Goal: Information Seeking & Learning: Learn about a topic

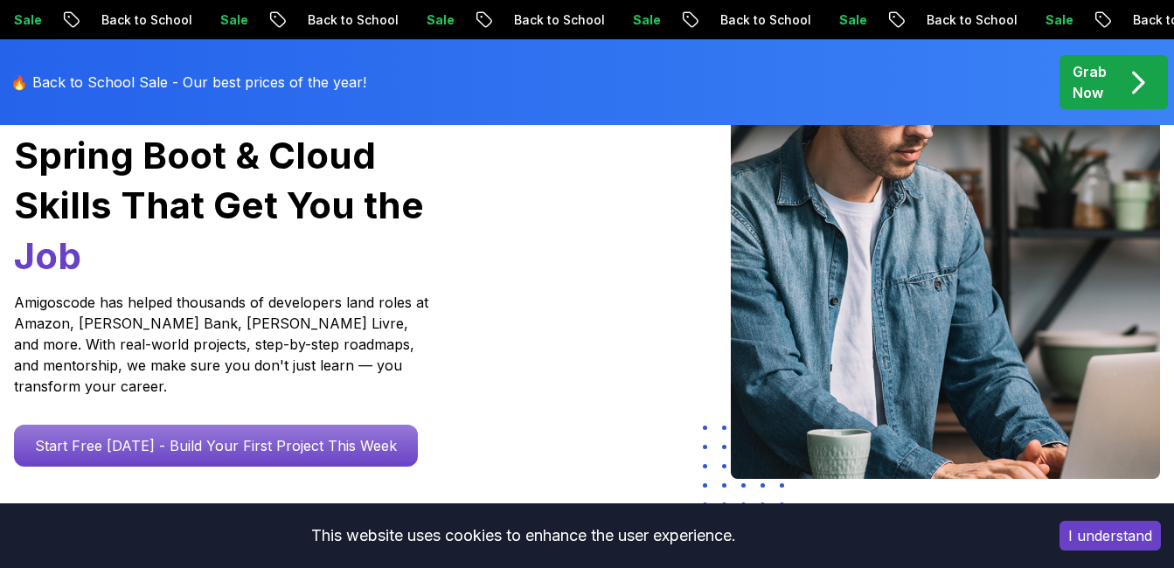
click at [265, 87] on p "🔥 Back to School Sale - Our best prices of the year!" at bounding box center [188, 82] width 356 height 21
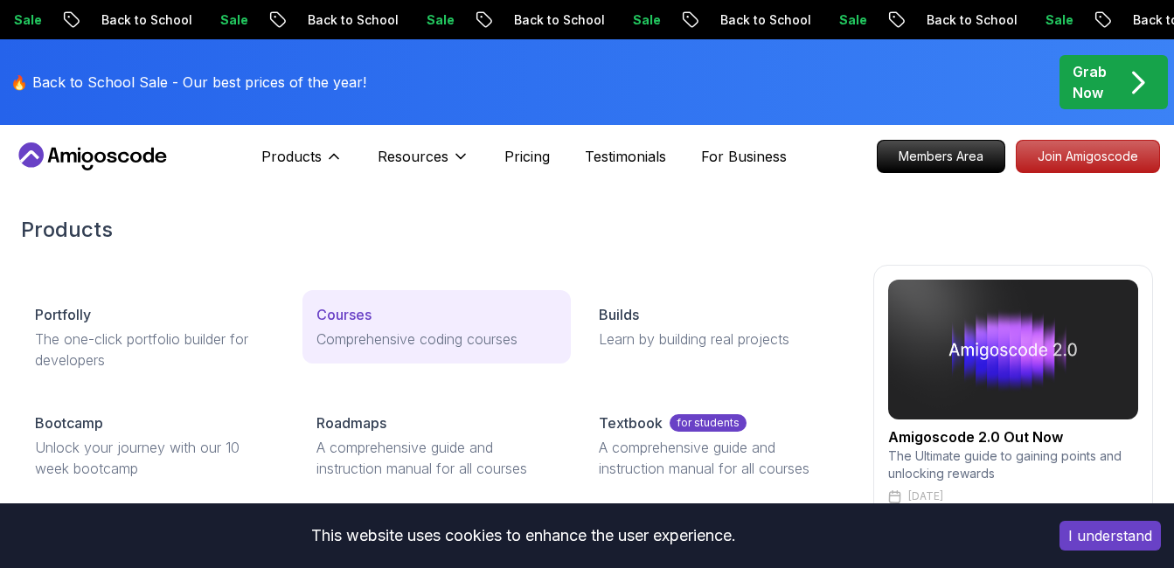
click at [325, 309] on p "Courses" at bounding box center [343, 314] width 55 height 21
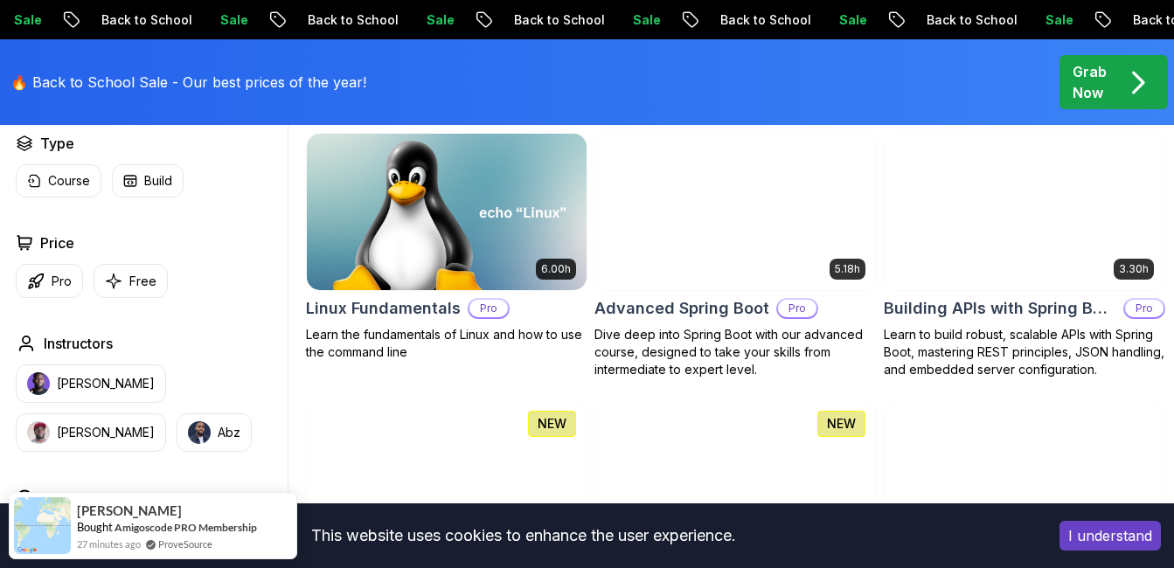
scroll to position [590, 0]
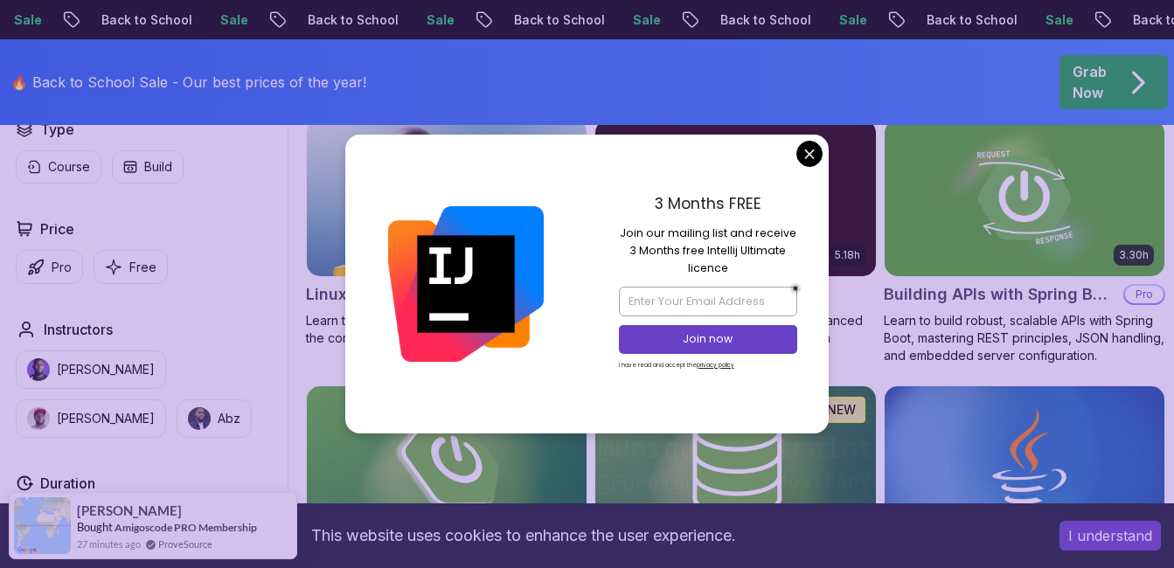
click at [793, 163] on div "3 Months FREE Join our mailing list and receive 3 Months free Intellij Ultimate…" at bounding box center [708, 284] width 242 height 299
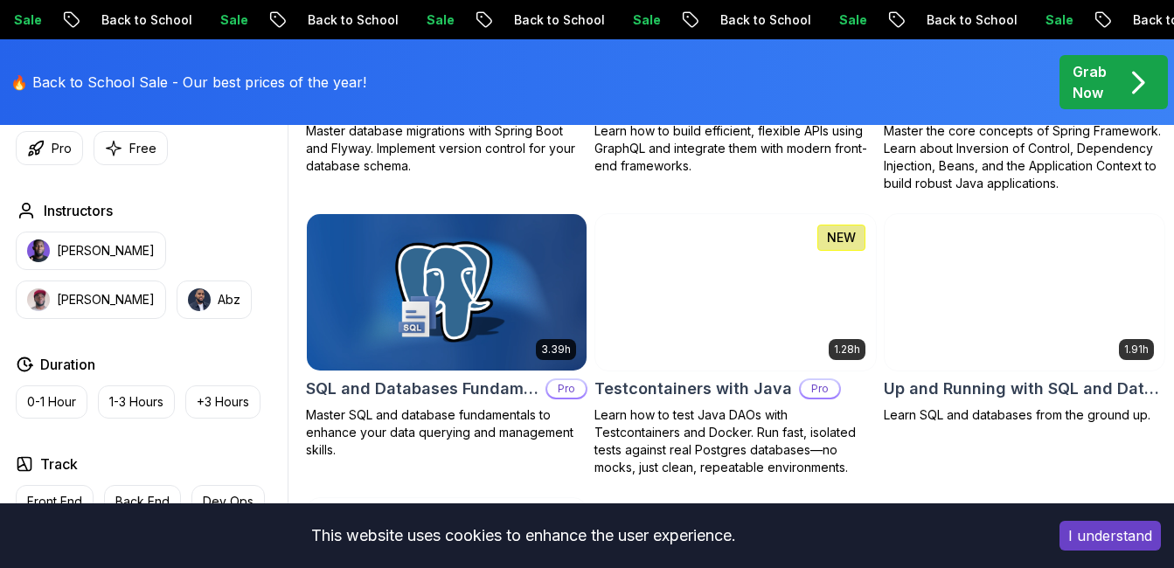
scroll to position [4501, 0]
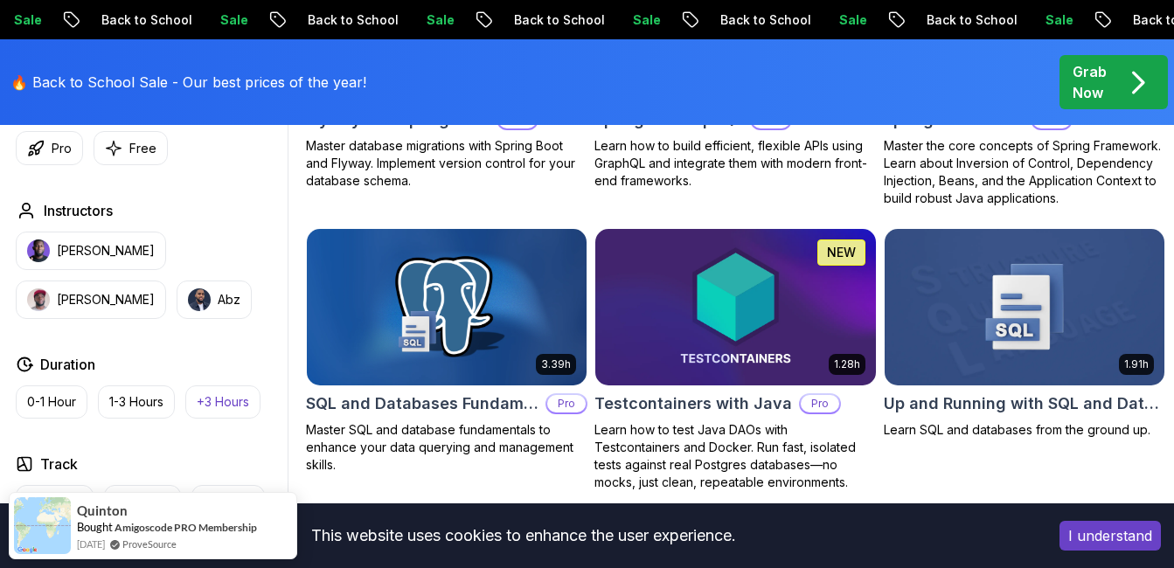
click at [231, 401] on p "+3 Hours" at bounding box center [223, 401] width 52 height 17
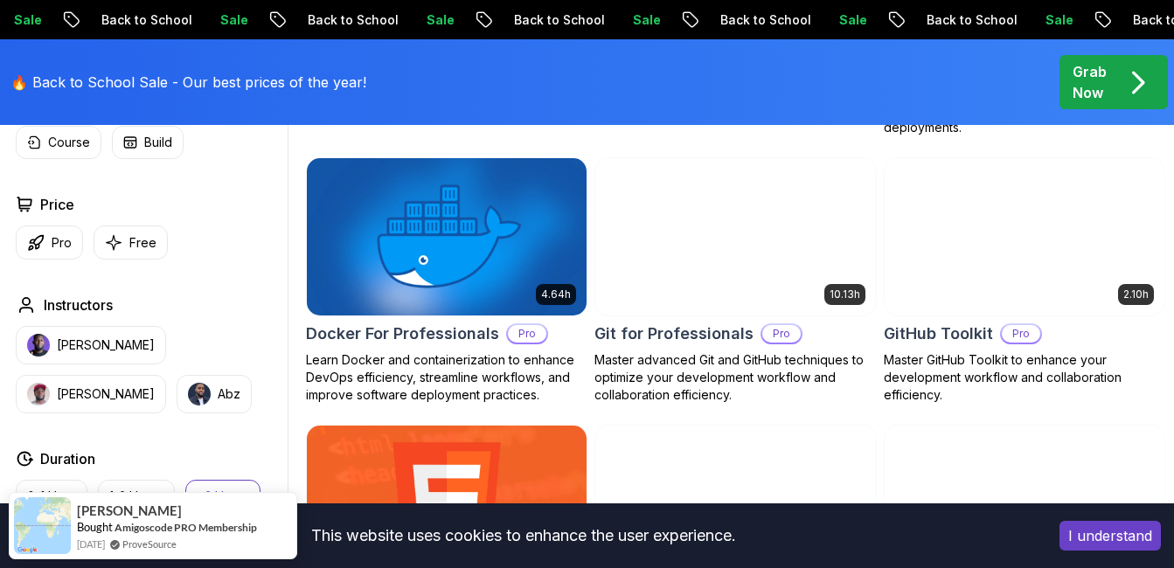
scroll to position [1835, 0]
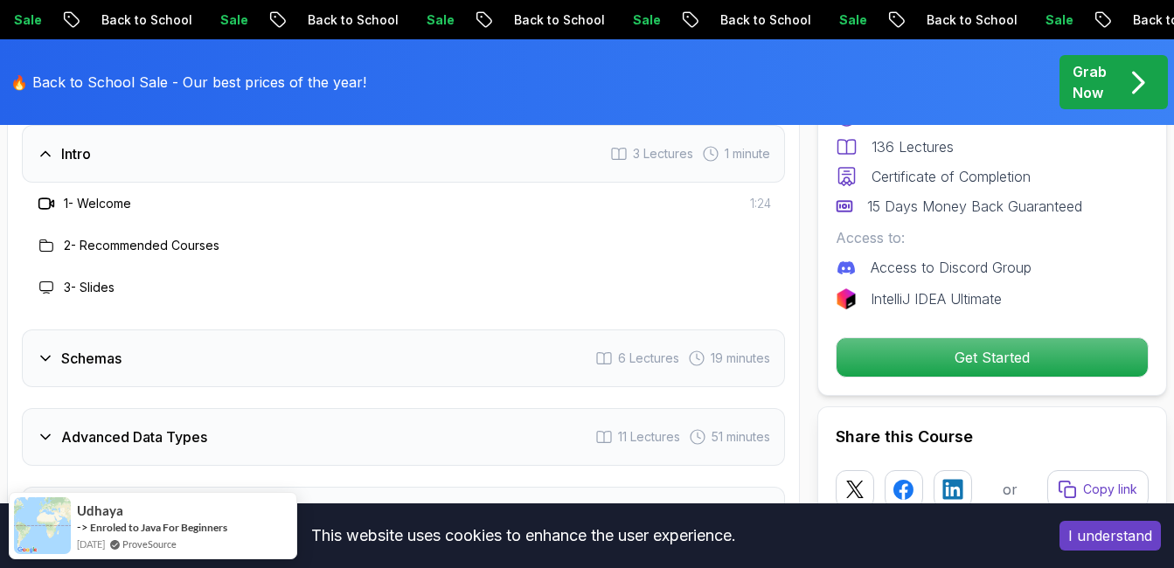
scroll to position [2863, 0]
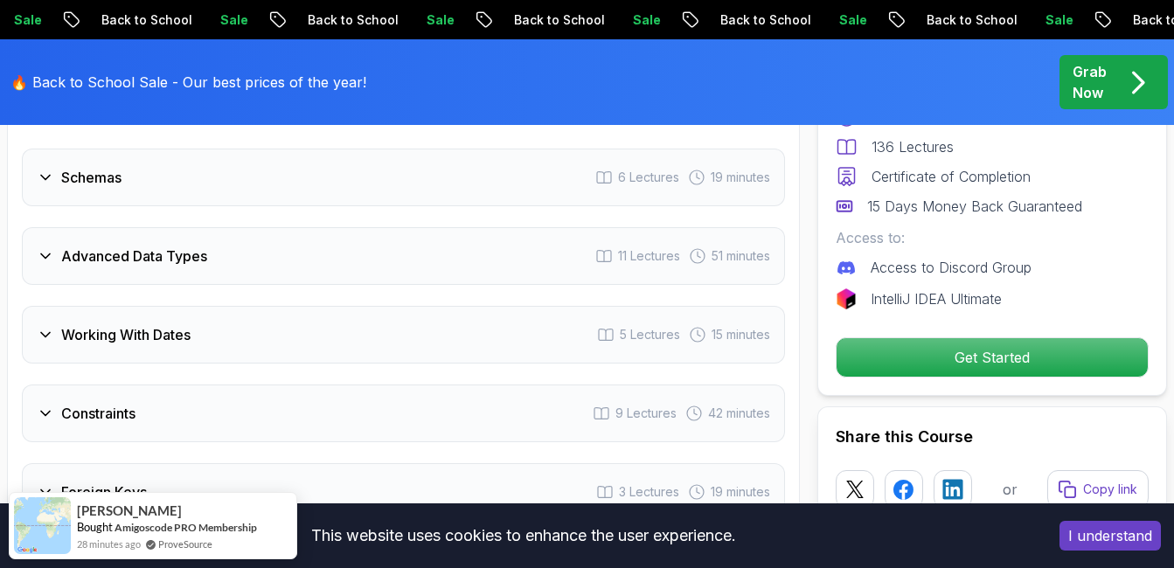
click at [480, 178] on div "Schemas 6 Lectures 19 minutes" at bounding box center [403, 178] width 763 height 58
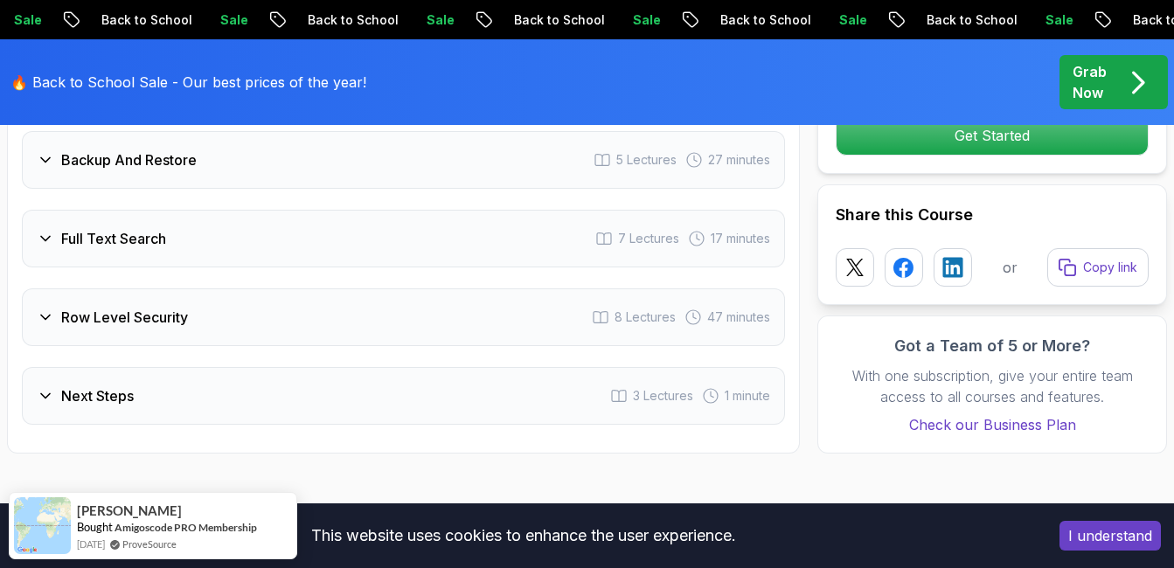
scroll to position [4401, 0]
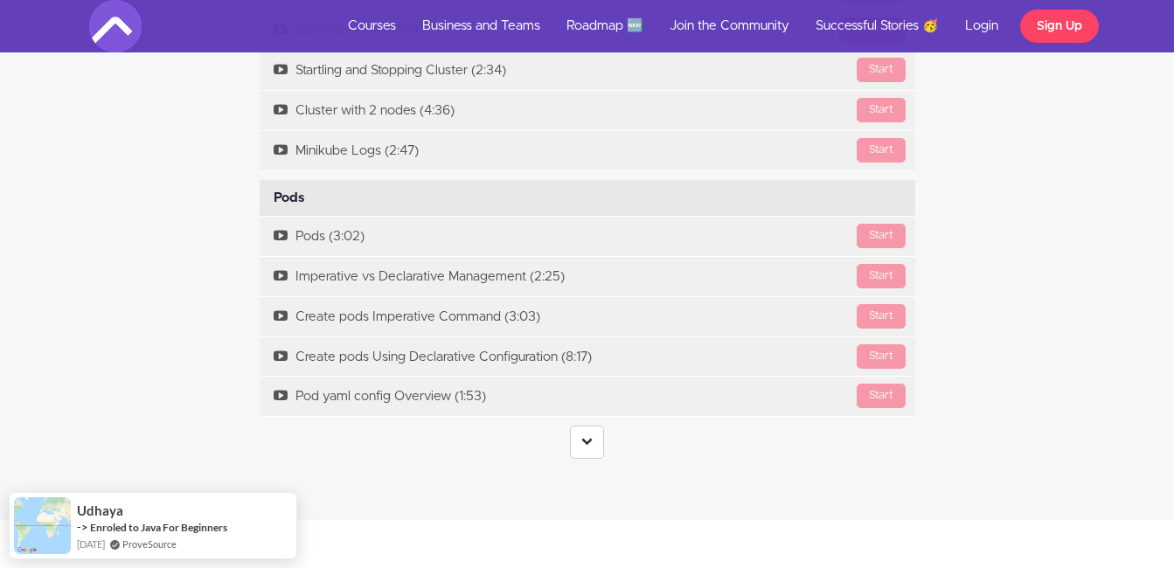
scroll to position [3710, 0]
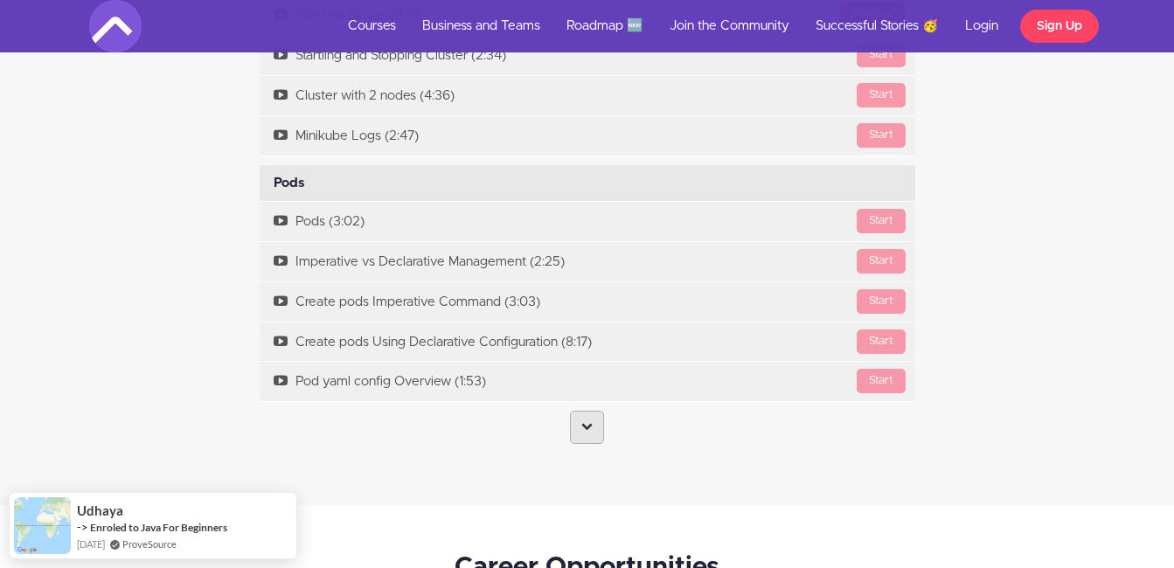
click at [580, 439] on link at bounding box center [587, 427] width 34 height 33
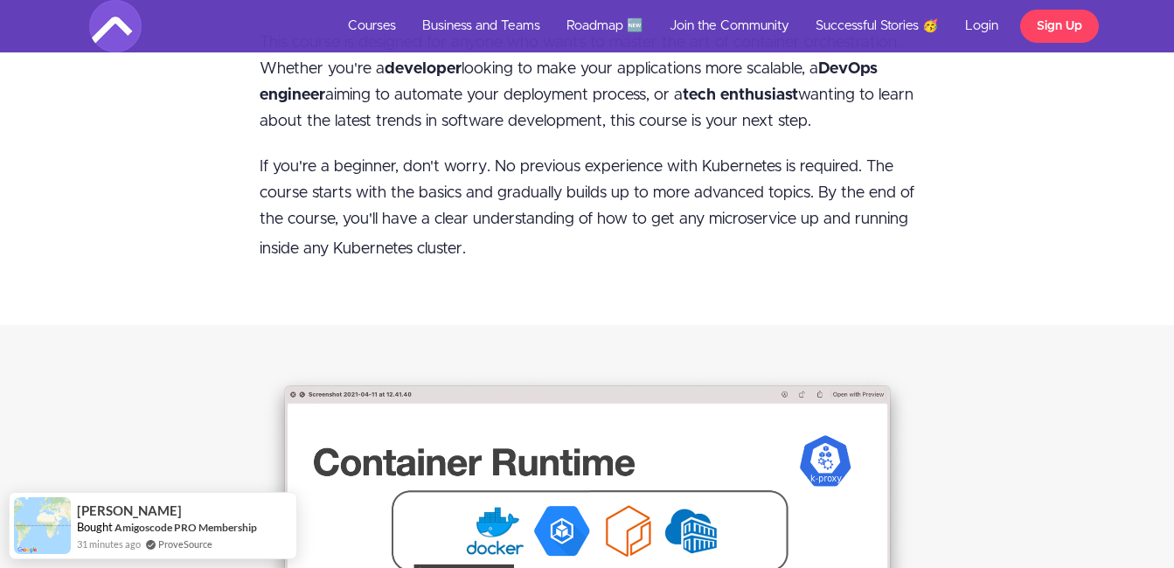
scroll to position [0, 0]
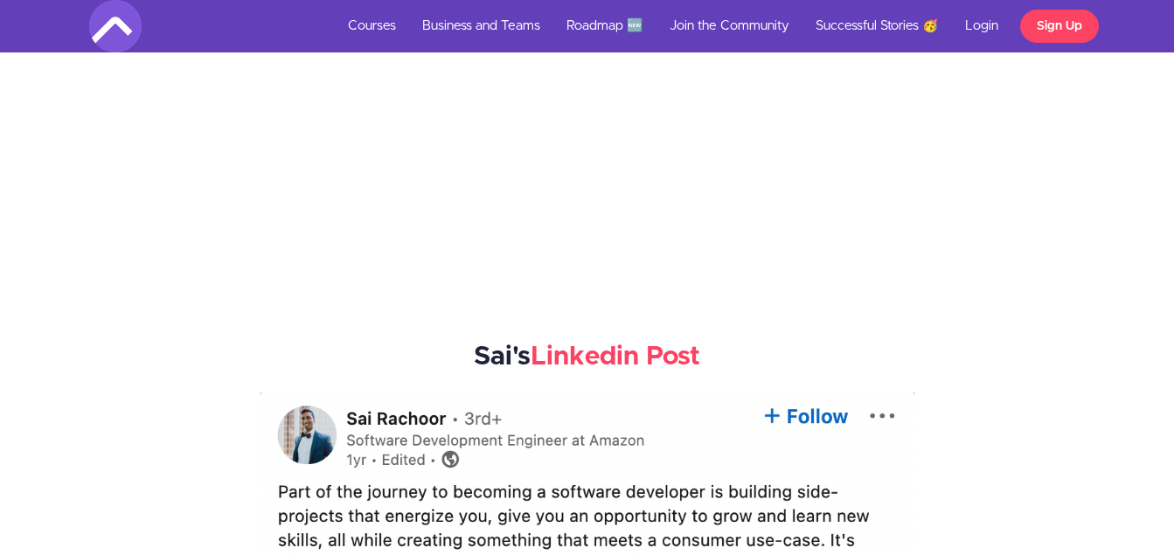
scroll to position [3123, 0]
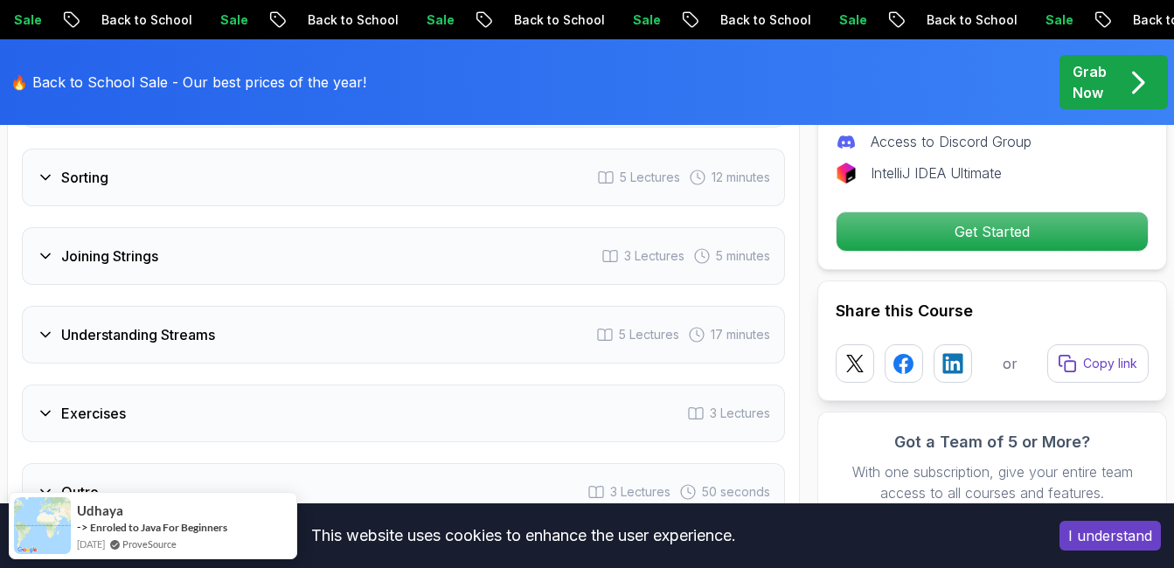
scroll to position [3203, 0]
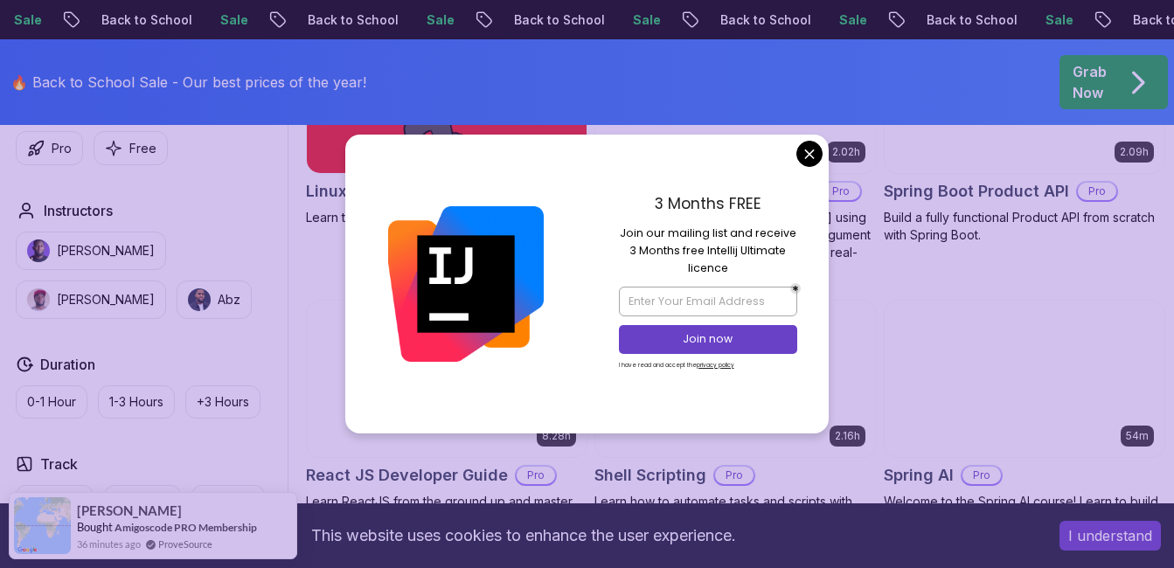
scroll to position [3888, 0]
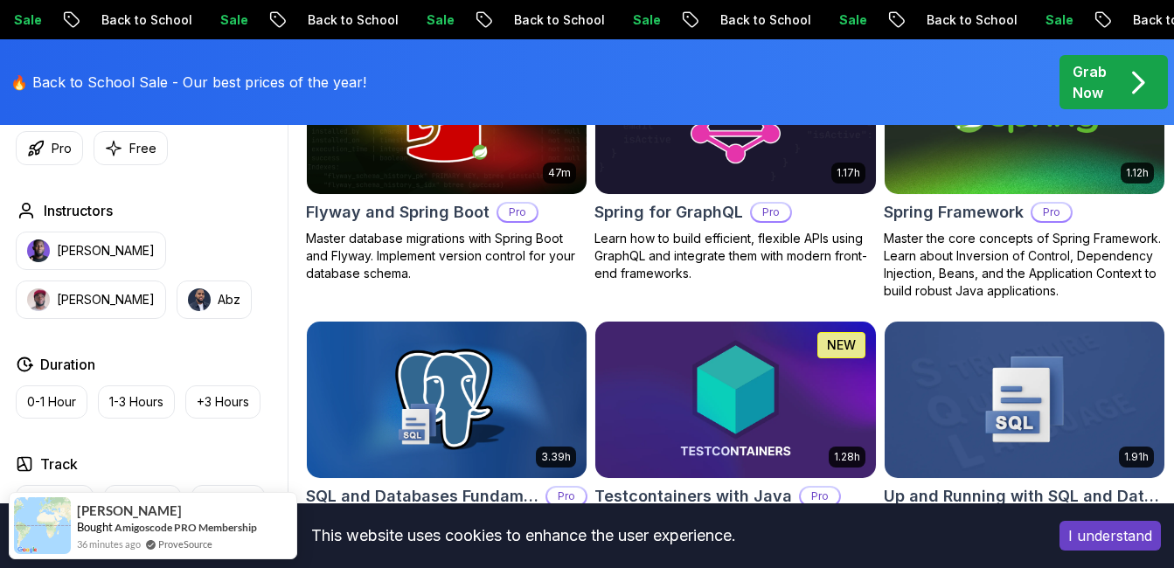
scroll to position [4388, 0]
